Goal: Find specific page/section: Find specific page/section

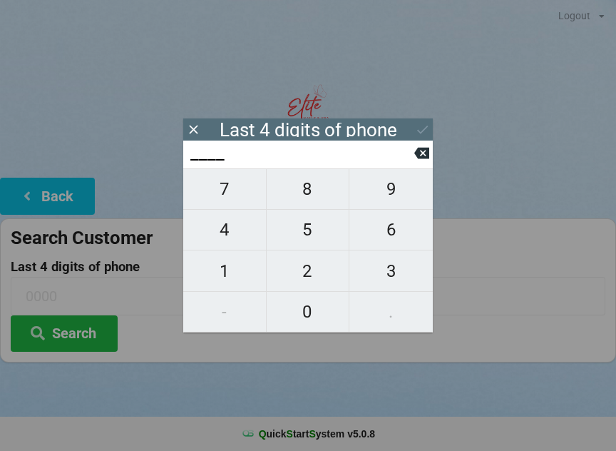
click at [240, 274] on span "1" at bounding box center [224, 271] width 83 height 30
type input "1___"
click at [311, 237] on span "5" at bounding box center [308, 230] width 83 height 30
type input "15__"
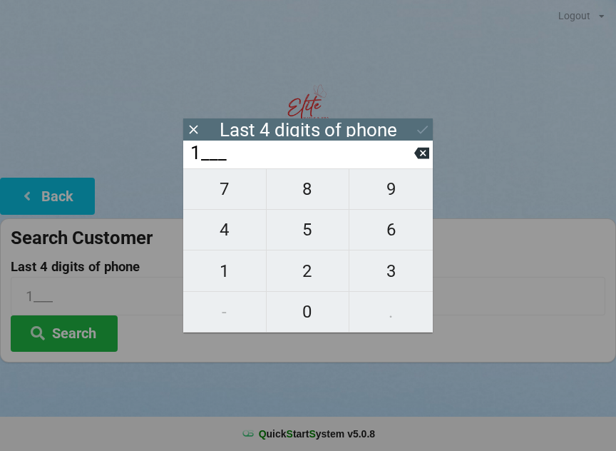
type input "15__"
click at [230, 204] on span "7" at bounding box center [224, 189] width 83 height 30
type input "157_"
click at [312, 195] on span "8" at bounding box center [308, 189] width 83 height 30
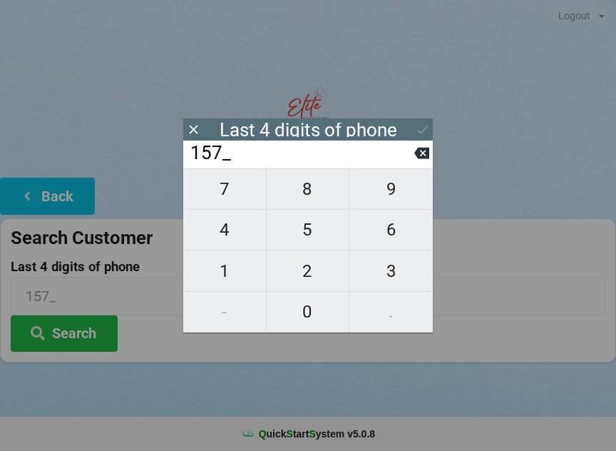
type input "1578"
click at [426, 135] on icon at bounding box center [422, 129] width 15 height 15
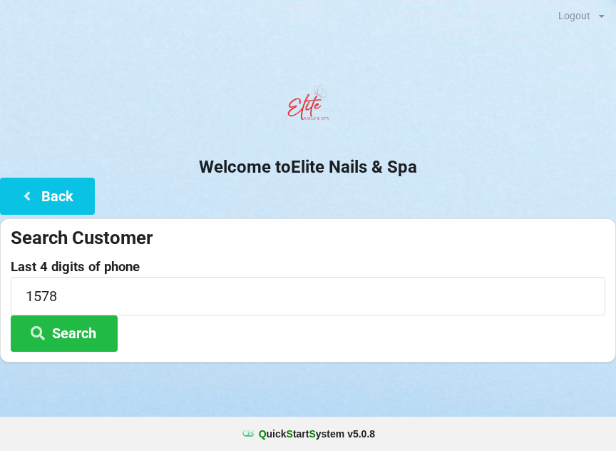
click at [101, 328] on button "Search" at bounding box center [64, 333] width 107 height 36
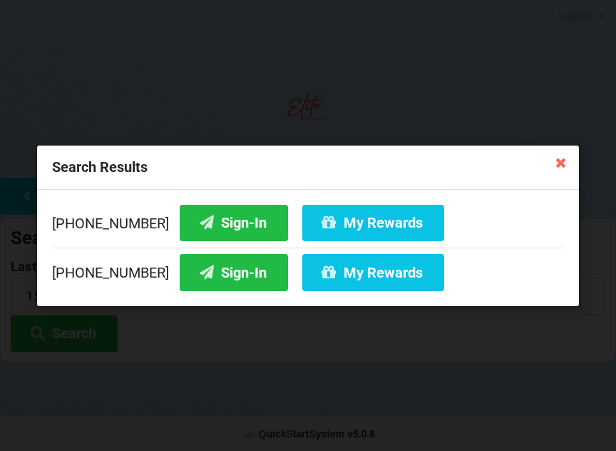
click at [234, 220] on button "Sign-In" at bounding box center [234, 222] width 108 height 36
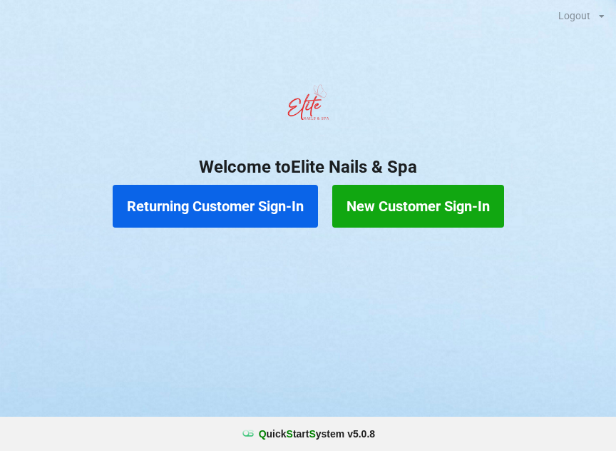
click at [267, 196] on button "Returning Customer Sign-In" at bounding box center [215, 206] width 205 height 43
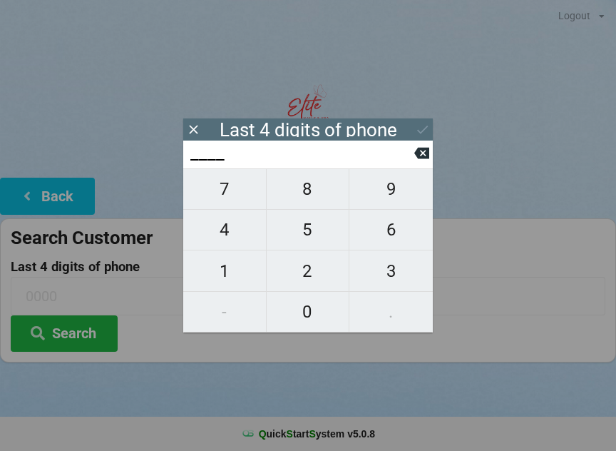
click at [406, 227] on span "6" at bounding box center [390, 230] width 83 height 30
type input "6___"
click at [308, 233] on span "5" at bounding box center [308, 230] width 83 height 30
type input "65__"
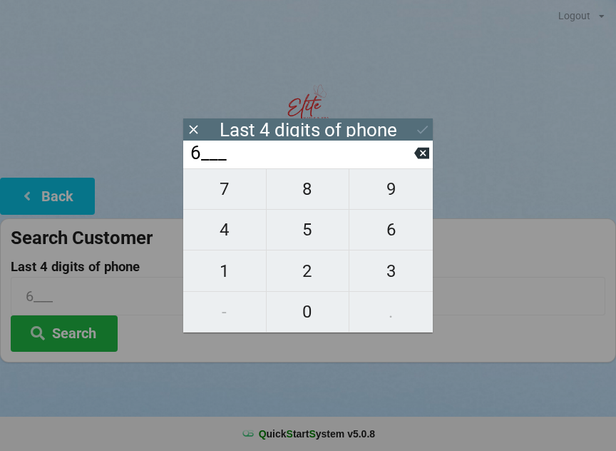
type input "65__"
click at [299, 235] on span "5" at bounding box center [308, 230] width 83 height 30
type input "655_"
click at [316, 195] on span "8" at bounding box center [308, 189] width 83 height 30
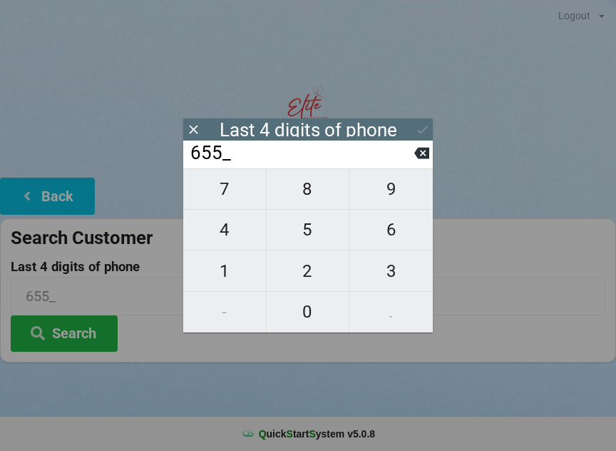
type input "6558"
click at [73, 327] on button "Search" at bounding box center [64, 333] width 107 height 36
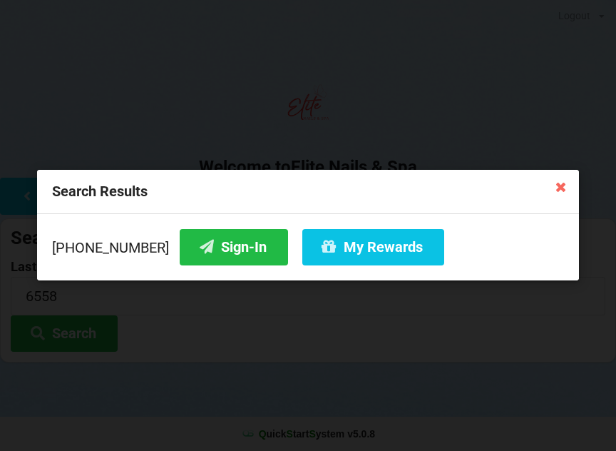
click at [220, 248] on button "Sign-In" at bounding box center [234, 247] width 108 height 36
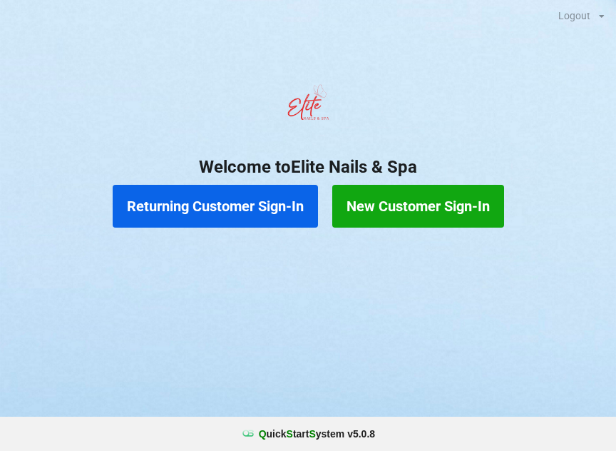
click at [241, 204] on button "Returning Customer Sign-In" at bounding box center [215, 206] width 205 height 43
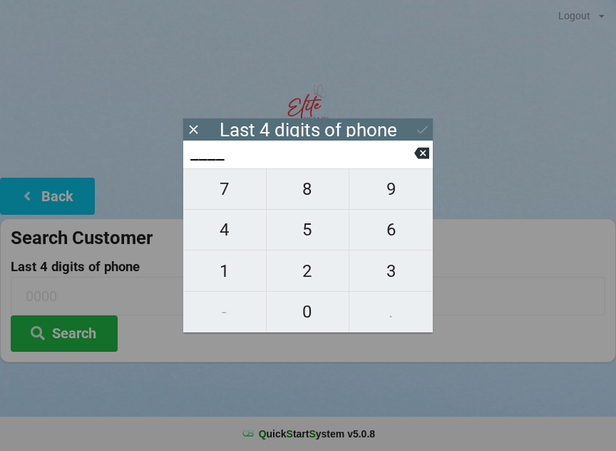
click at [238, 275] on span "1" at bounding box center [224, 271] width 83 height 30
type input "1___"
click at [231, 269] on span "1" at bounding box center [224, 271] width 83 height 30
type input "11__"
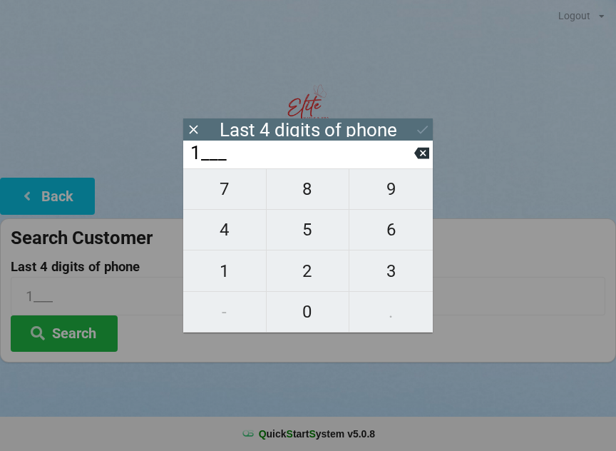
type input "11__"
click at [321, 315] on span "0" at bounding box center [308, 312] width 83 height 30
type input "110_"
click at [319, 191] on span "8" at bounding box center [308, 189] width 83 height 30
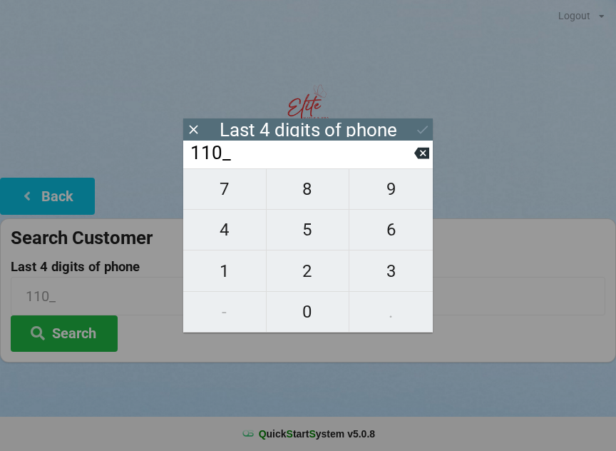
type input "1108"
click at [88, 341] on button "Search" at bounding box center [64, 333] width 107 height 36
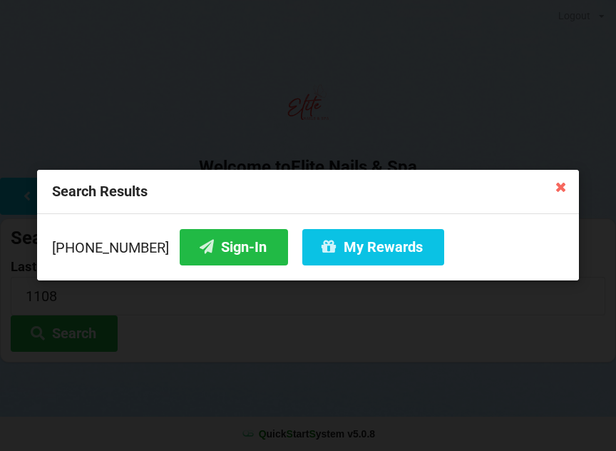
click at [205, 255] on button "Sign-In" at bounding box center [234, 247] width 108 height 36
